Goal: Learn about a topic

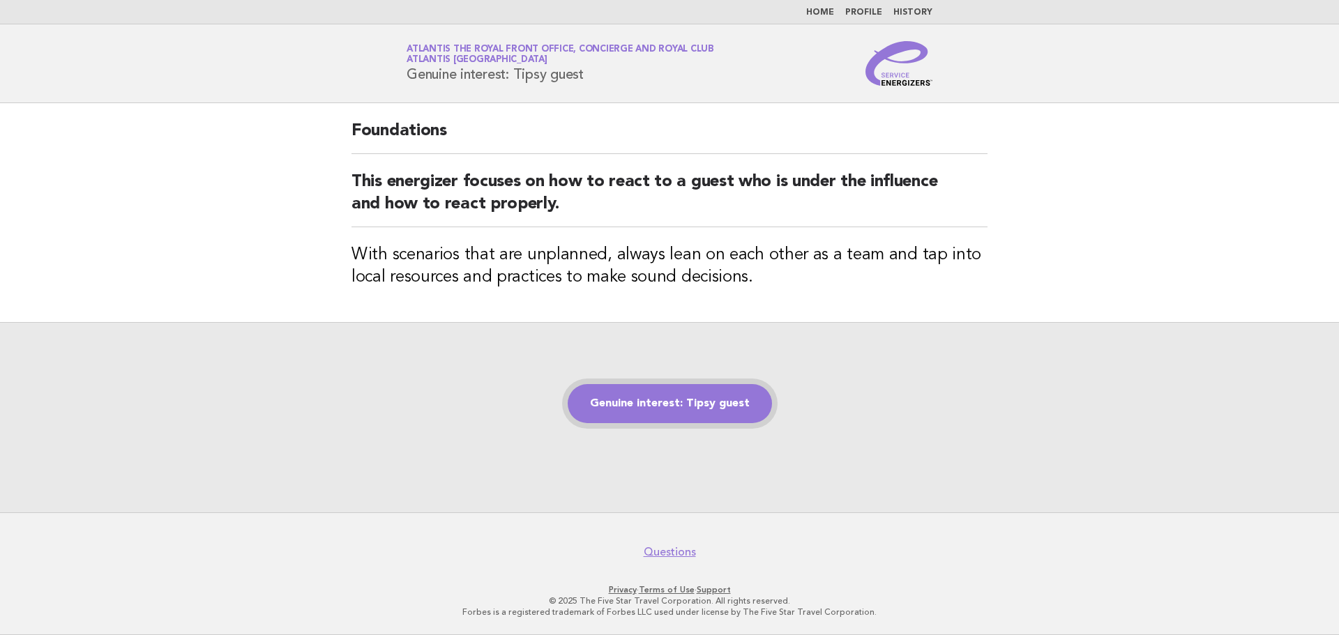
click at [630, 404] on link "Genuine interest: Tipsy guest" at bounding box center [670, 403] width 204 height 39
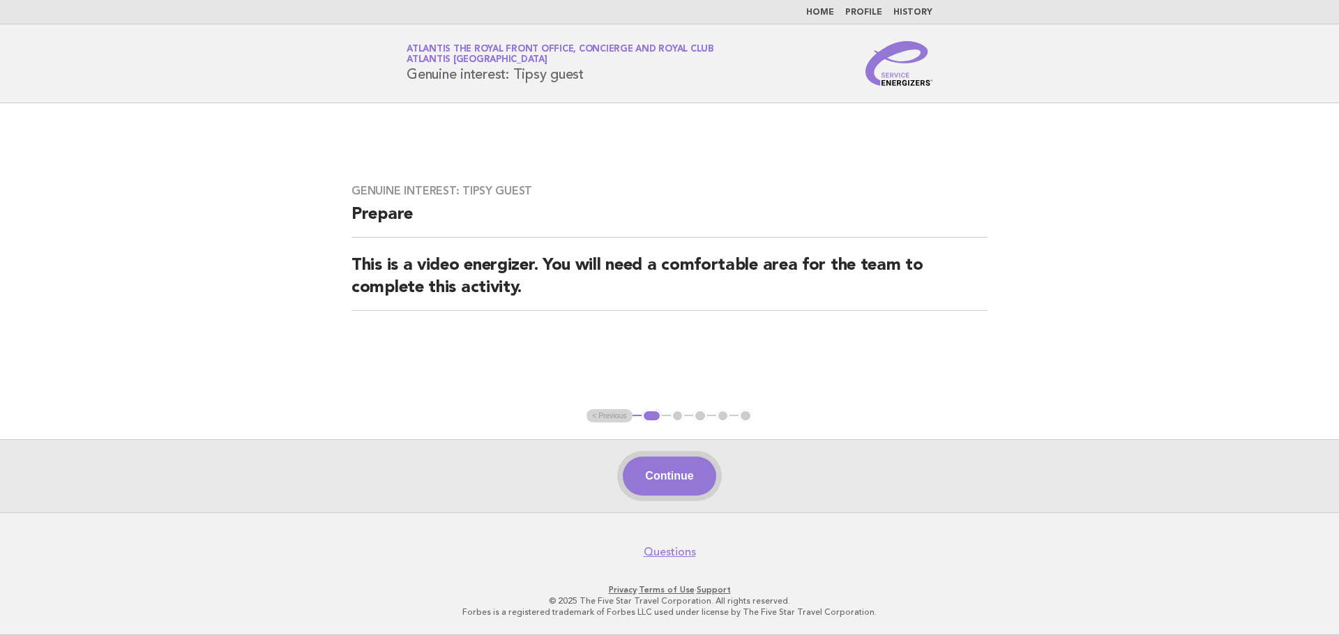
click at [694, 483] on button "Continue" at bounding box center [669, 476] width 93 height 39
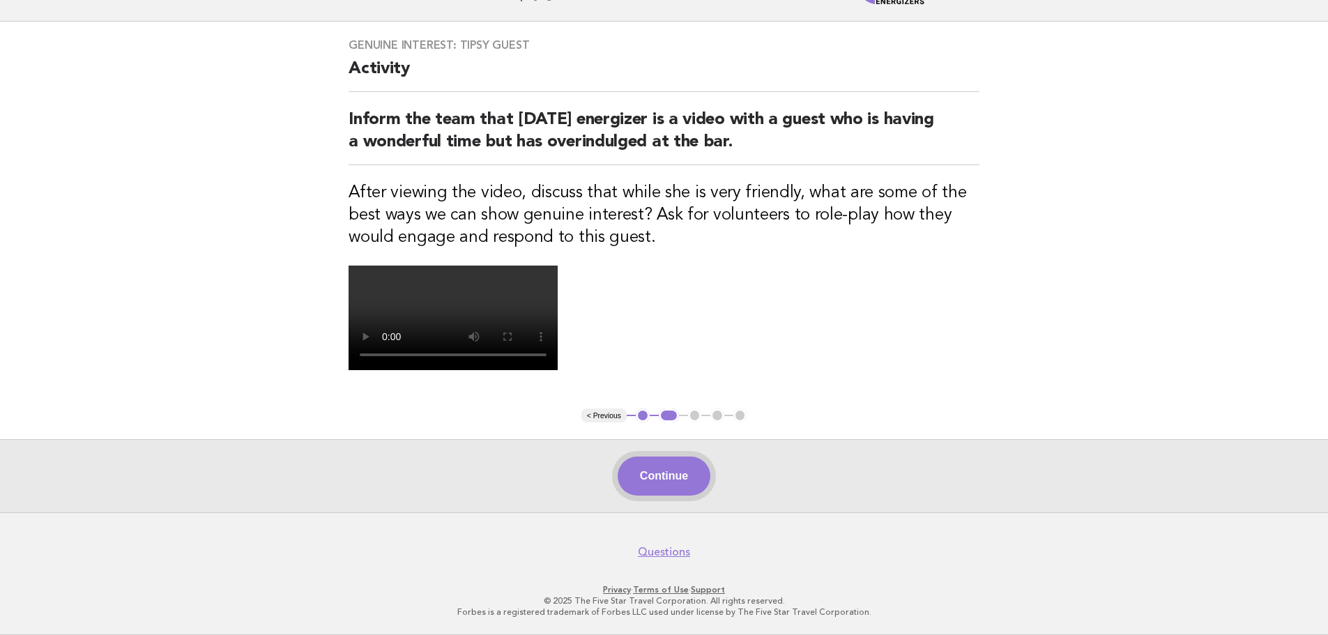
click at [674, 496] on button "Continue" at bounding box center [664, 476] width 93 height 39
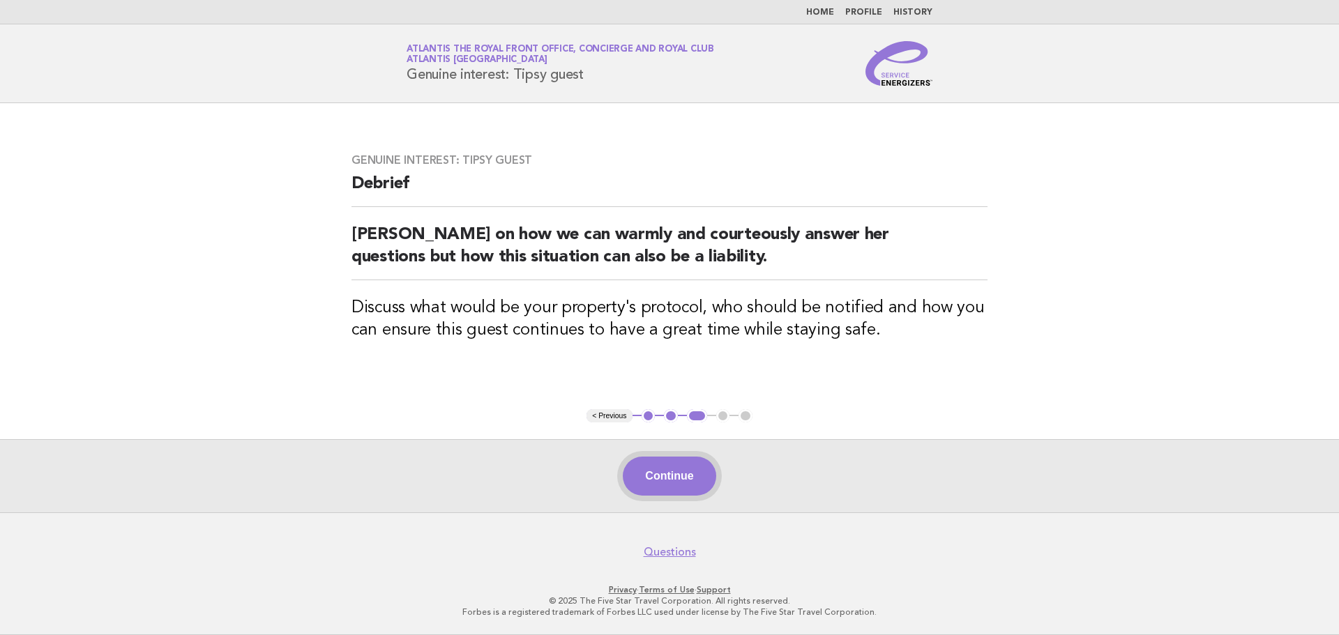
click at [644, 481] on button "Continue" at bounding box center [669, 476] width 93 height 39
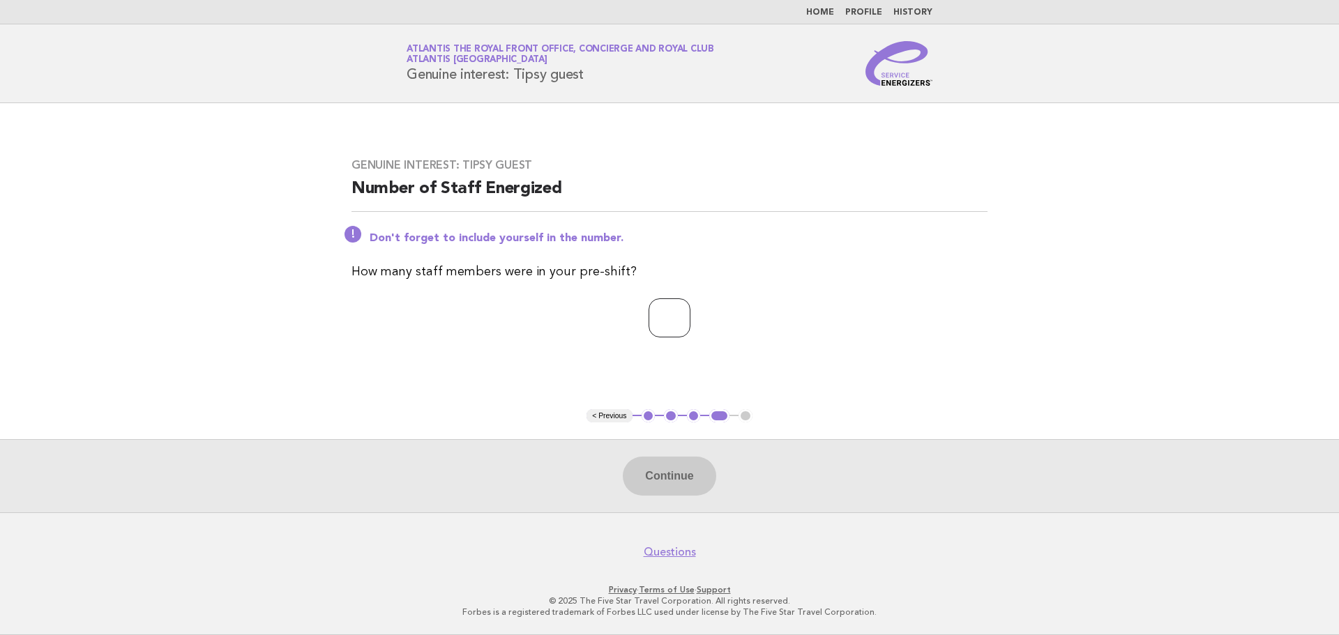
click at [667, 320] on input "number" at bounding box center [669, 317] width 42 height 39
drag, startPoint x: 483, startPoint y: 280, endPoint x: 768, endPoint y: 280, distance: 284.5
click at [768, 280] on p "How many staff members were in your pre-shift?" at bounding box center [669, 272] width 636 height 20
click at [653, 318] on input "number" at bounding box center [669, 317] width 42 height 39
type input "**"
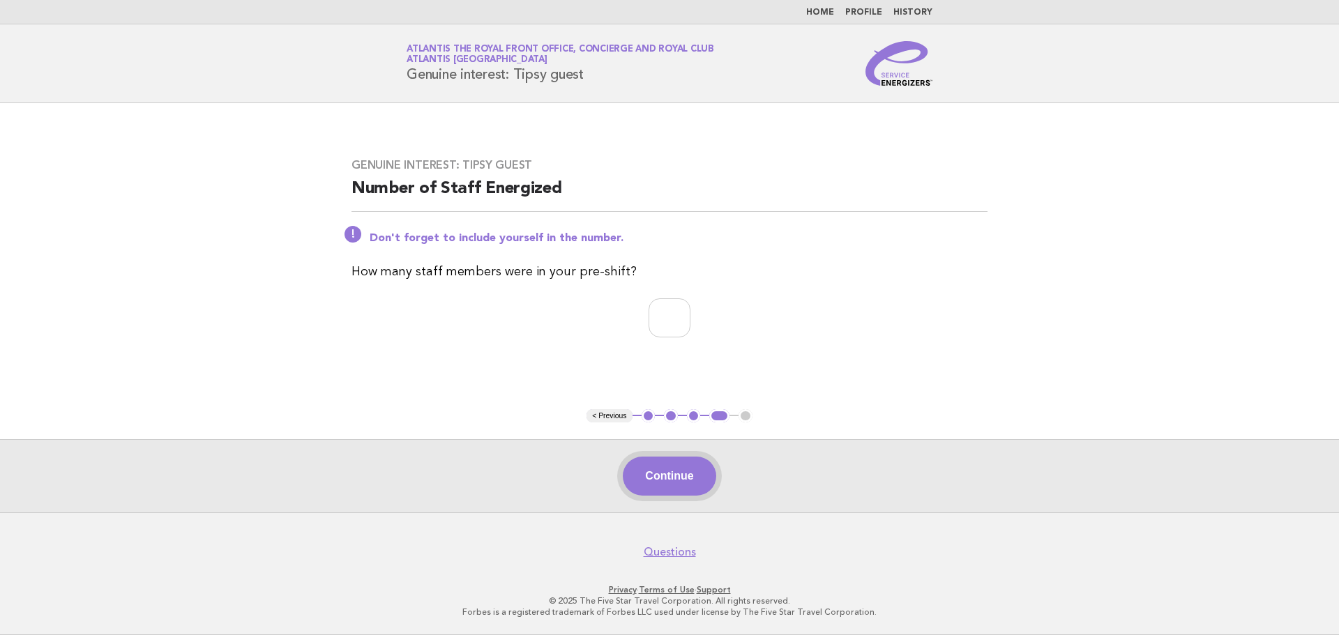
click at [674, 477] on button "Continue" at bounding box center [669, 476] width 93 height 39
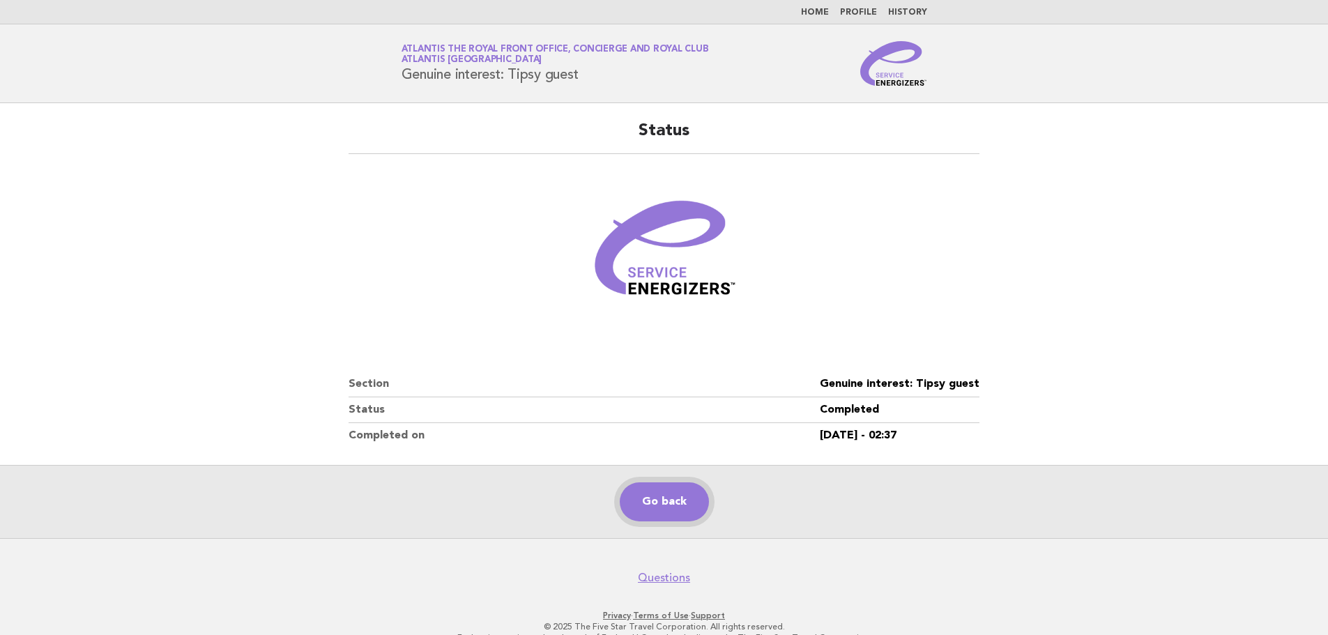
click at [672, 499] on link "Go back" at bounding box center [664, 501] width 89 height 39
